Goal: Check status: Check status

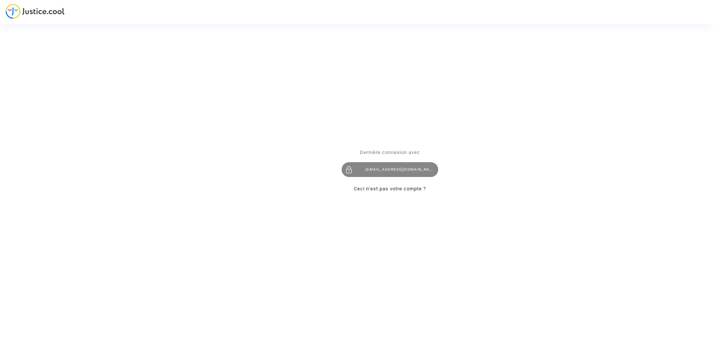
click at [363, 170] on div "imitxelena@reclamapormi.com" at bounding box center [389, 169] width 96 height 15
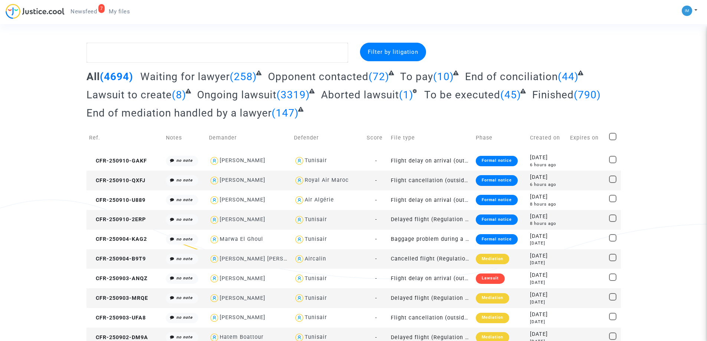
click at [480, 95] on span "To be executed" at bounding box center [462, 95] width 76 height 12
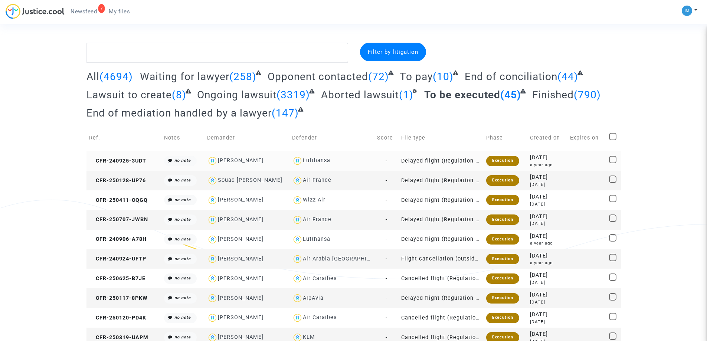
click at [433, 160] on td "Delayed flight (Regulation EC 261/2004)" at bounding box center [441, 161] width 85 height 20
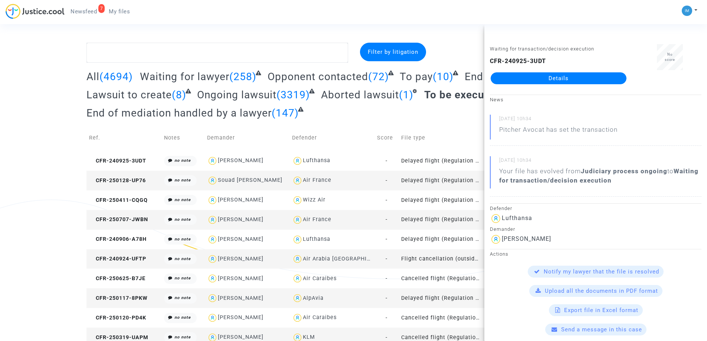
click at [444, 180] on td "Delayed flight (Regulation EC 261/2004)" at bounding box center [441, 181] width 85 height 20
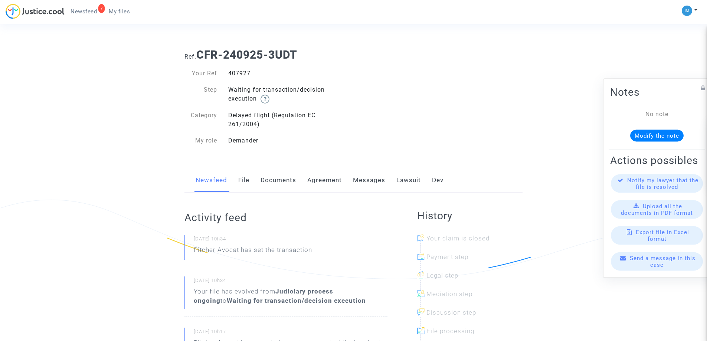
click at [400, 181] on link "Lawsuit" at bounding box center [408, 180] width 24 height 24
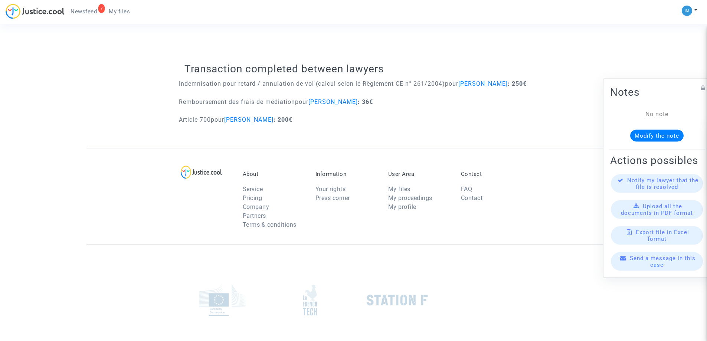
scroll to position [334, 0]
